Goal: Complete application form

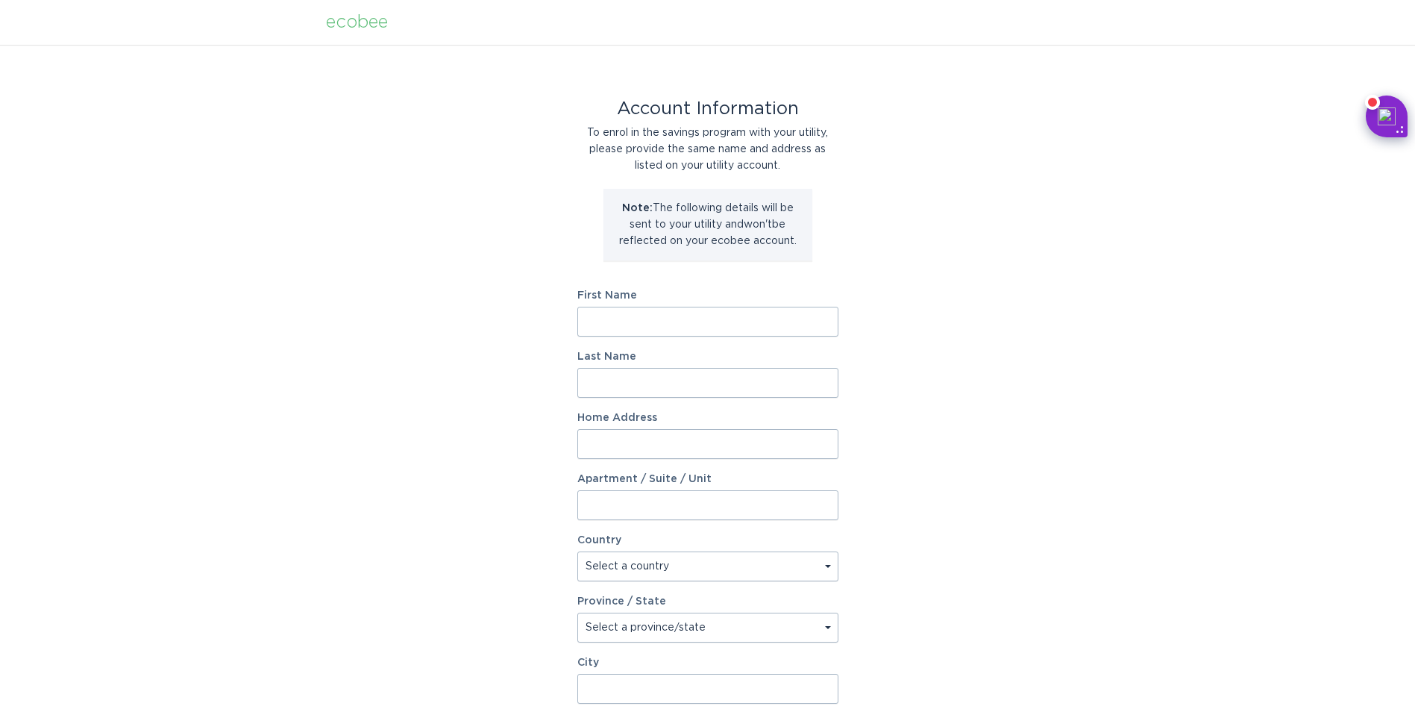
click at [674, 327] on input "First Name" at bounding box center [707, 322] width 261 height 30
type input "[PERSON_NAME]"
click at [602, 386] on input "Last Name" at bounding box center [707, 383] width 261 height 30
type input "[PERSON_NAME]"
type input "105 [PERSON_NAME] Dr"
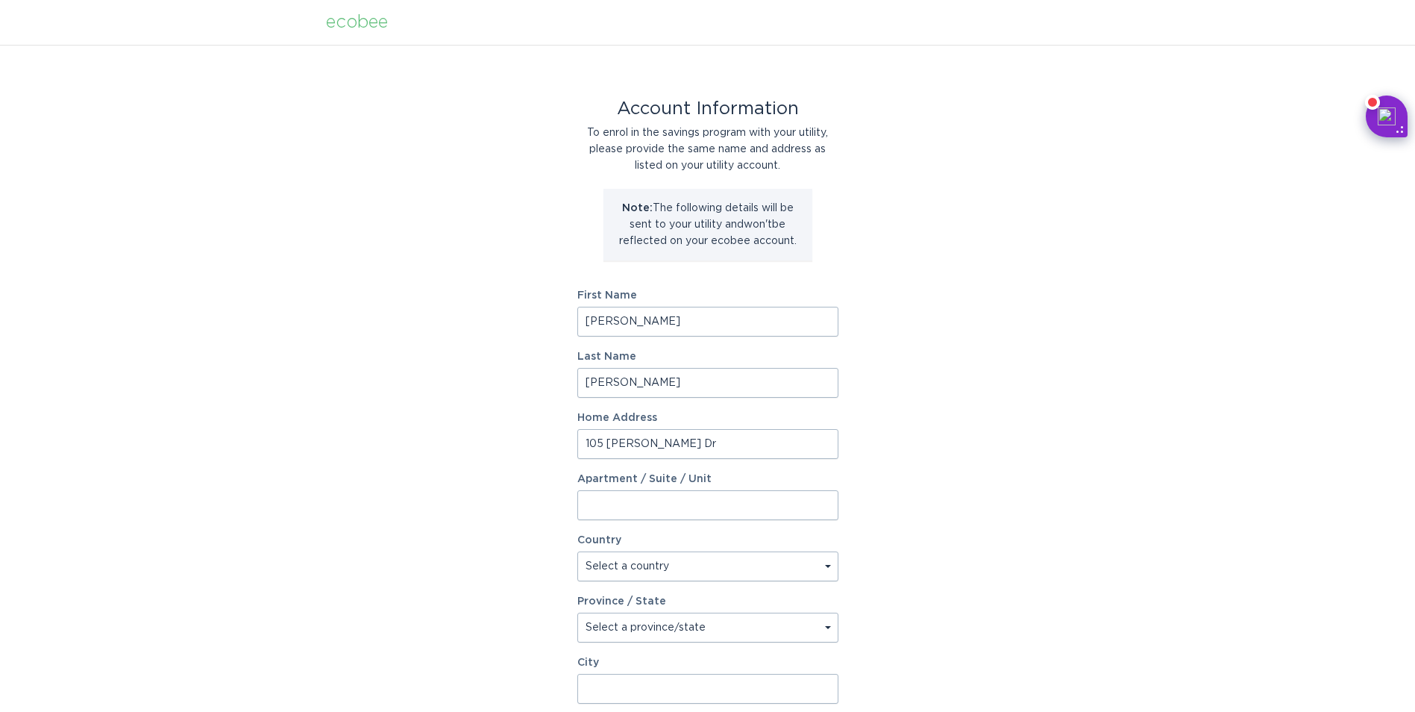
type input "S"
type input "Apt H"
click at [739, 563] on select "Select a country [GEOGRAPHIC_DATA] [GEOGRAPHIC_DATA]" at bounding box center [707, 566] width 261 height 30
select select "US"
click at [577, 551] on select "Select a country [GEOGRAPHIC_DATA] [GEOGRAPHIC_DATA]" at bounding box center [707, 566] width 261 height 30
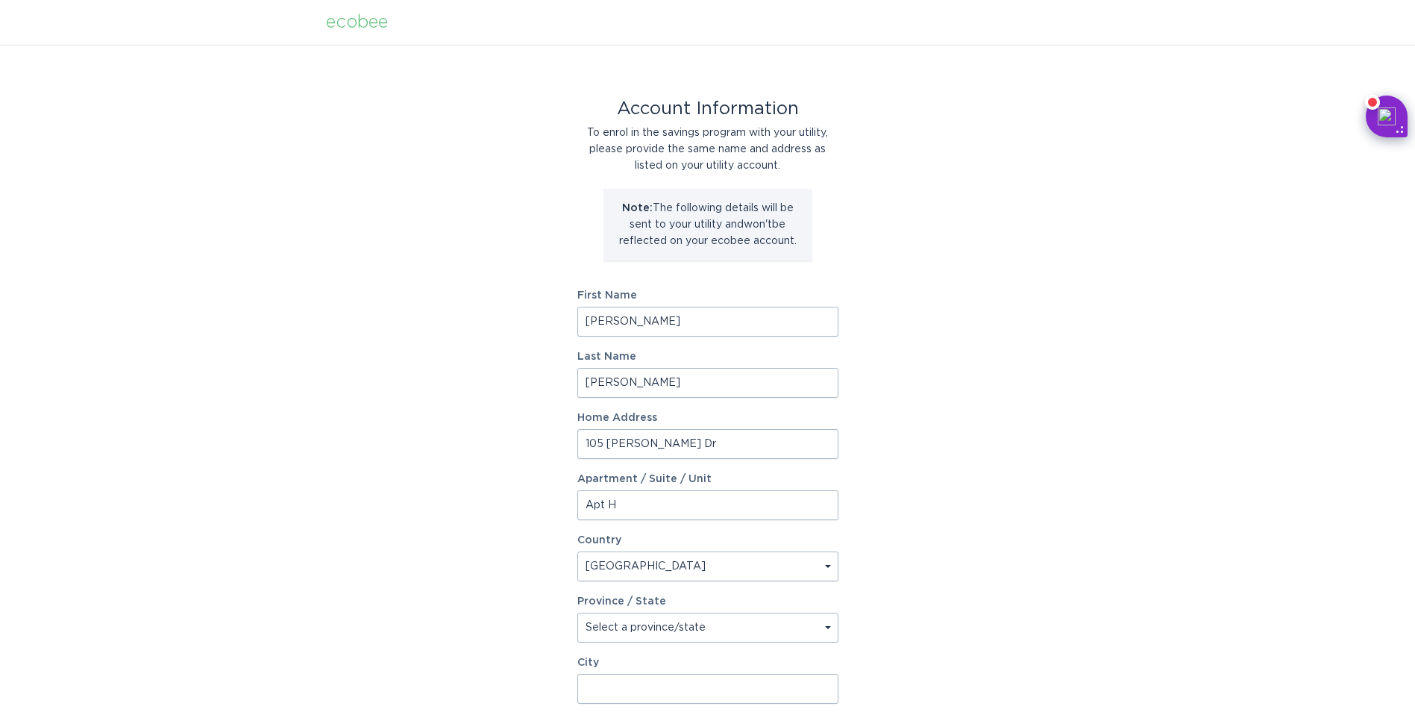
click at [634, 628] on select "Select a province/state [US_STATE] [US_STATE] [US_STATE] [US_STATE] [US_STATE] …" at bounding box center [707, 628] width 261 height 30
select select "OH"
click at [577, 613] on select "Select a province/state [US_STATE] [US_STATE] [US_STATE] [US_STATE] [US_STATE] …" at bounding box center [707, 628] width 261 height 30
click at [648, 688] on input "City" at bounding box center [707, 689] width 261 height 30
type input "[GEOGRAPHIC_DATA]"
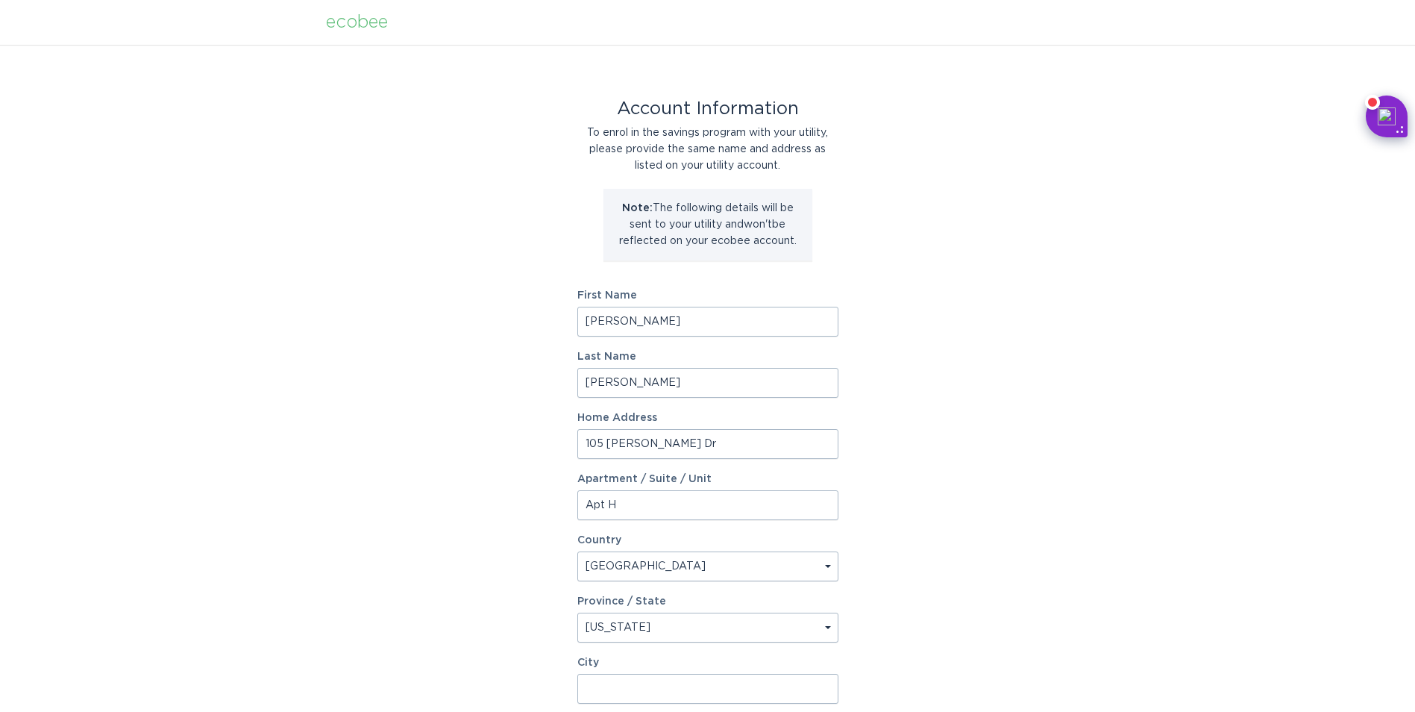
type input "43822"
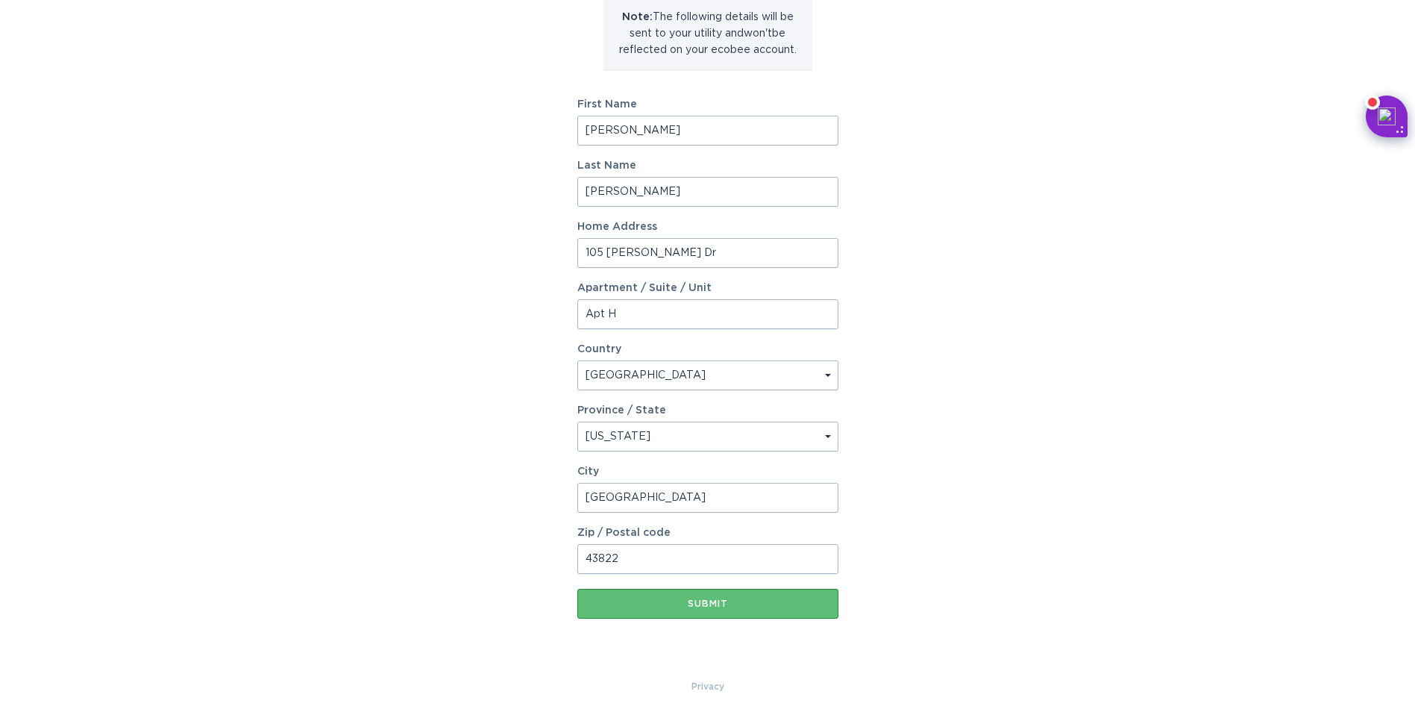
scroll to position [196, 0]
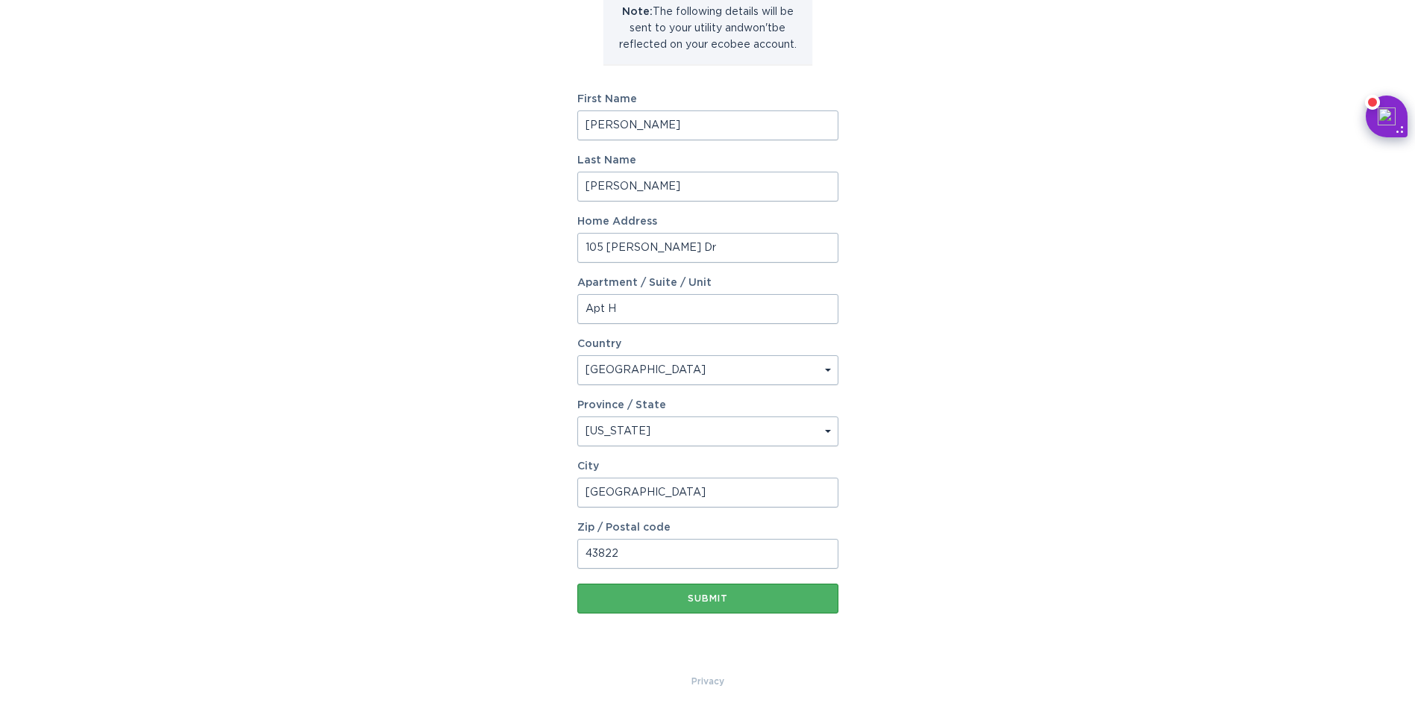
click at [678, 604] on button "Submit" at bounding box center [707, 598] width 261 height 30
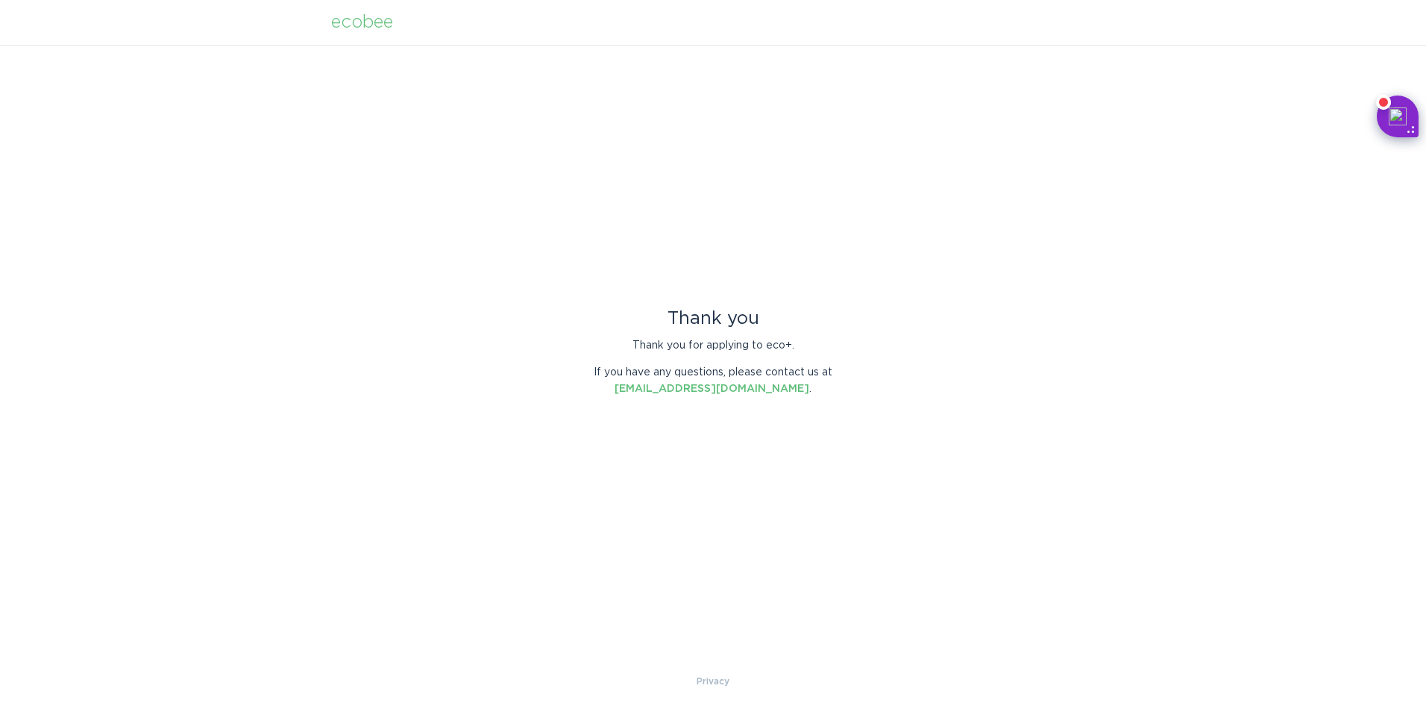
click at [348, 29] on div "ecobee" at bounding box center [362, 22] width 62 height 16
click at [360, 25] on div "ecobee" at bounding box center [362, 22] width 62 height 16
